Goal: Navigation & Orientation: Find specific page/section

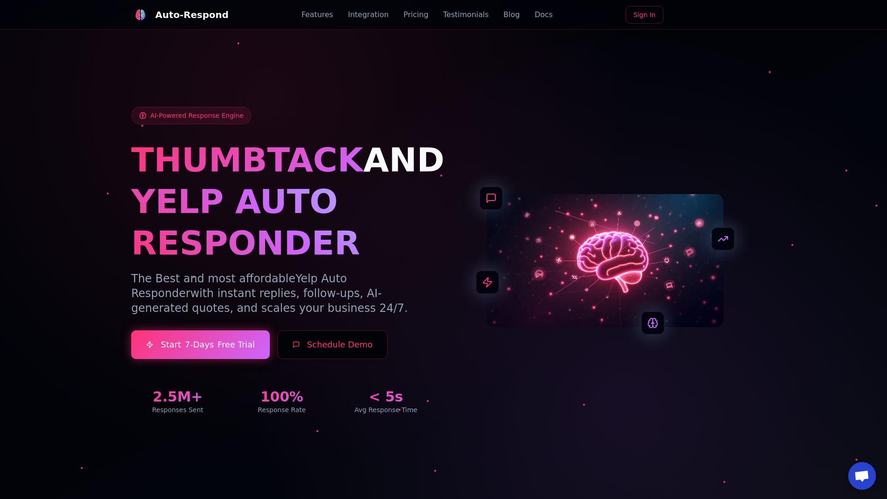
click at [504, 15] on link "Blog" at bounding box center [512, 14] width 16 height 11
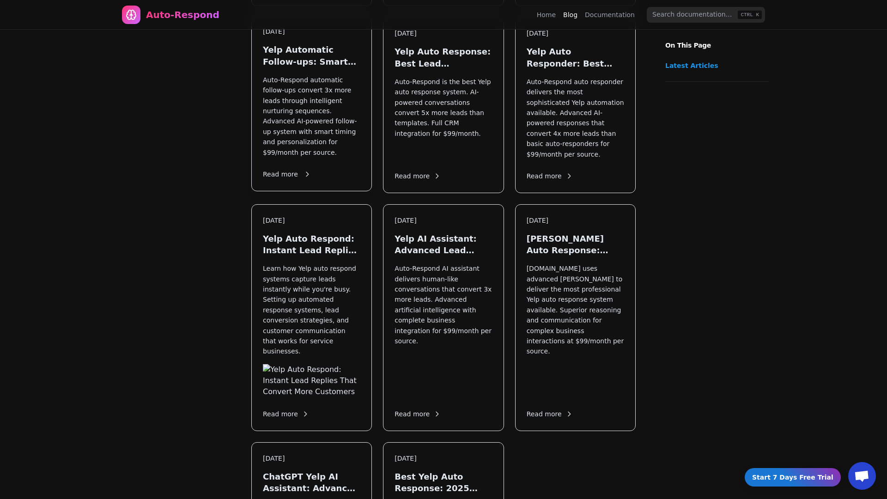
scroll to position [1095, 0]
